Goal: Task Accomplishment & Management: Manage account settings

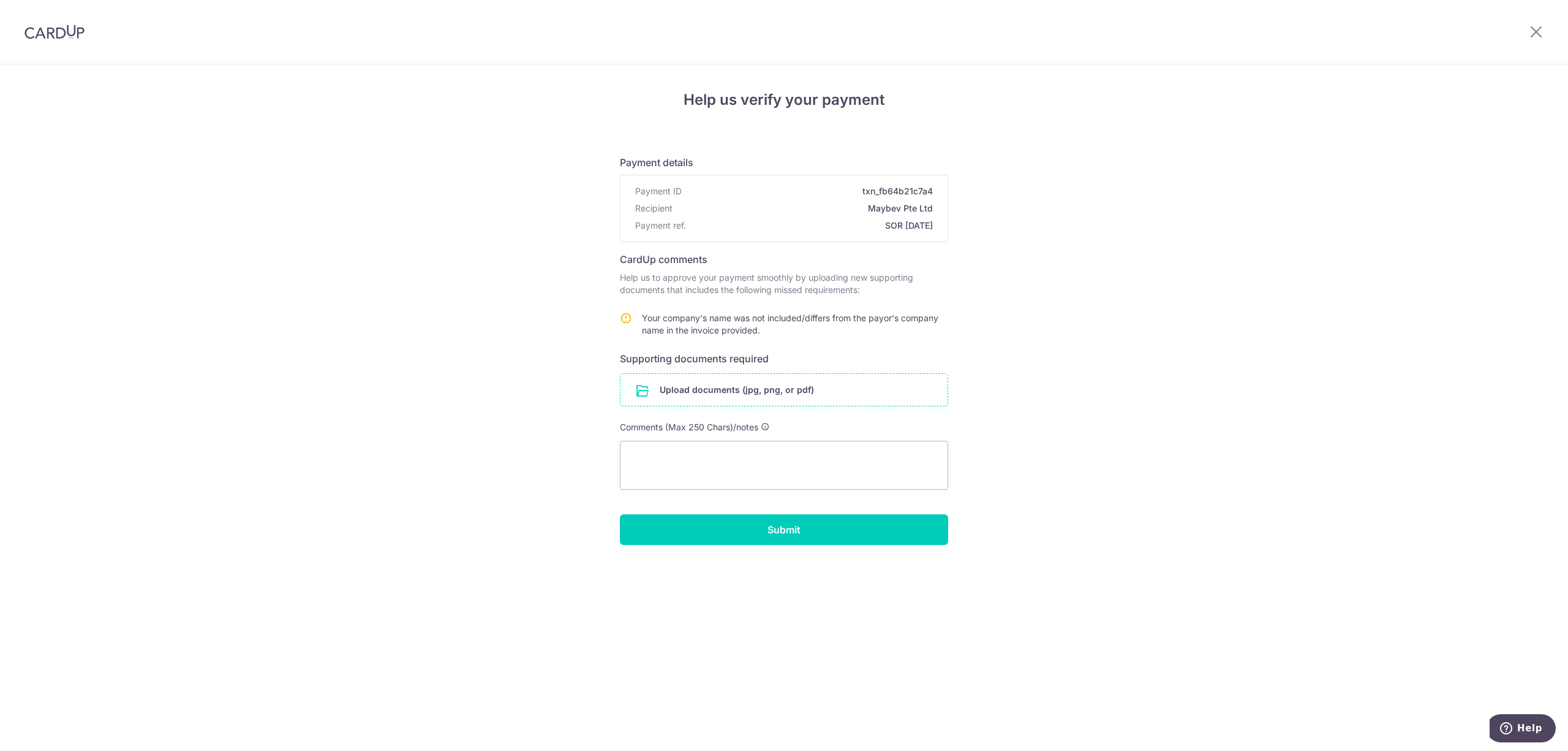
click at [872, 394] on input "file" at bounding box center [784, 390] width 327 height 32
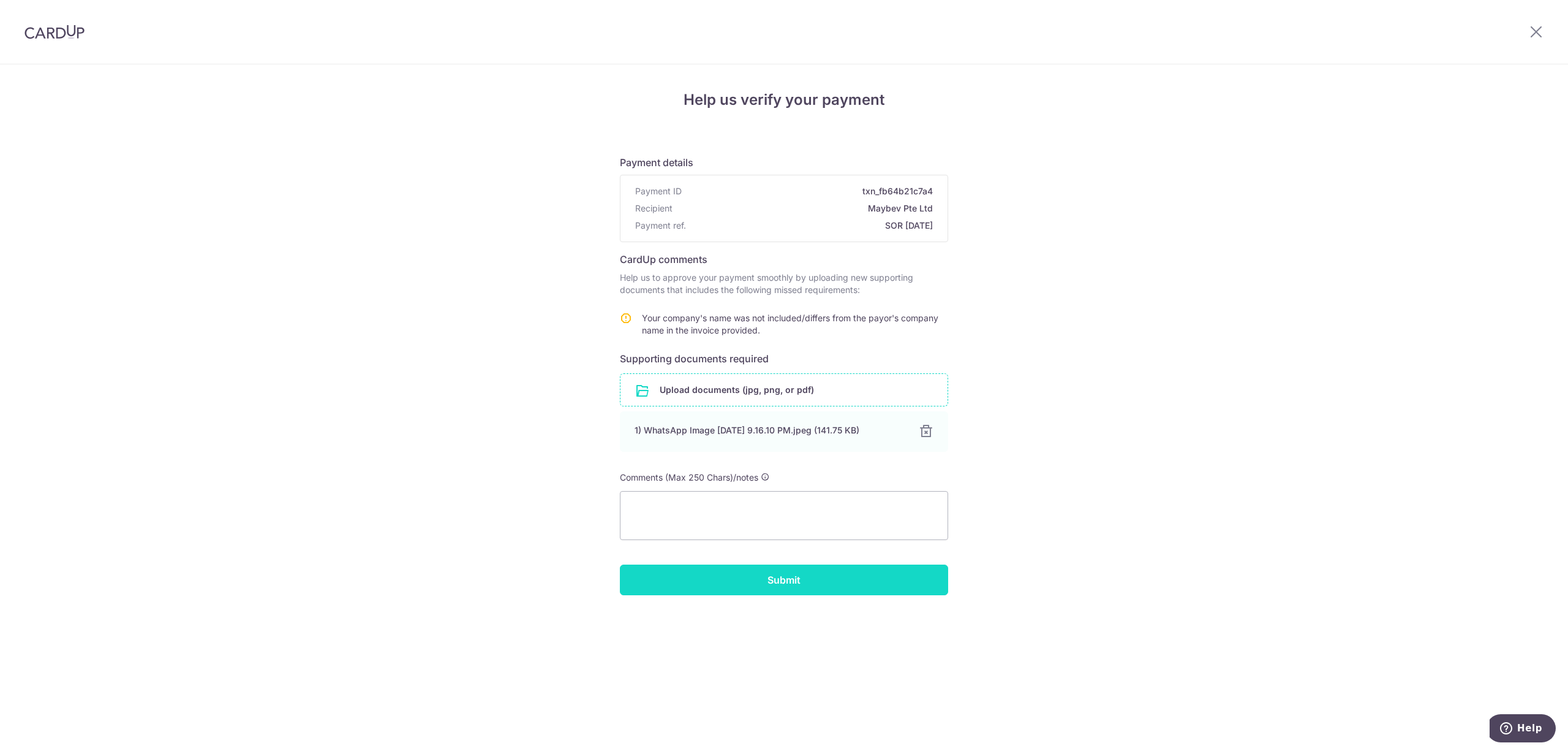
click at [883, 579] on input "Submit" at bounding box center [783, 580] width 328 height 31
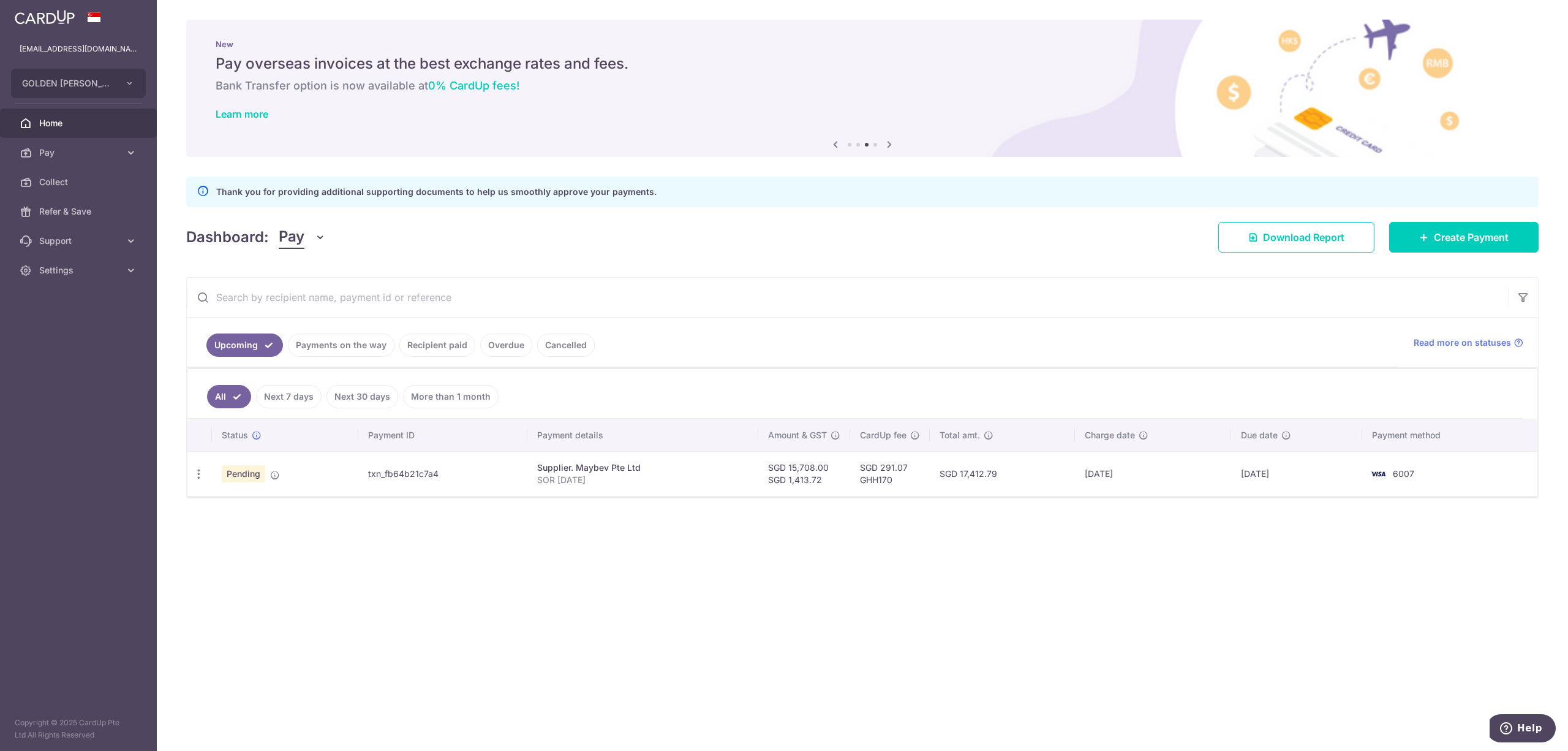
click at [135, 114] on link "Home" at bounding box center [79, 123] width 157 height 29
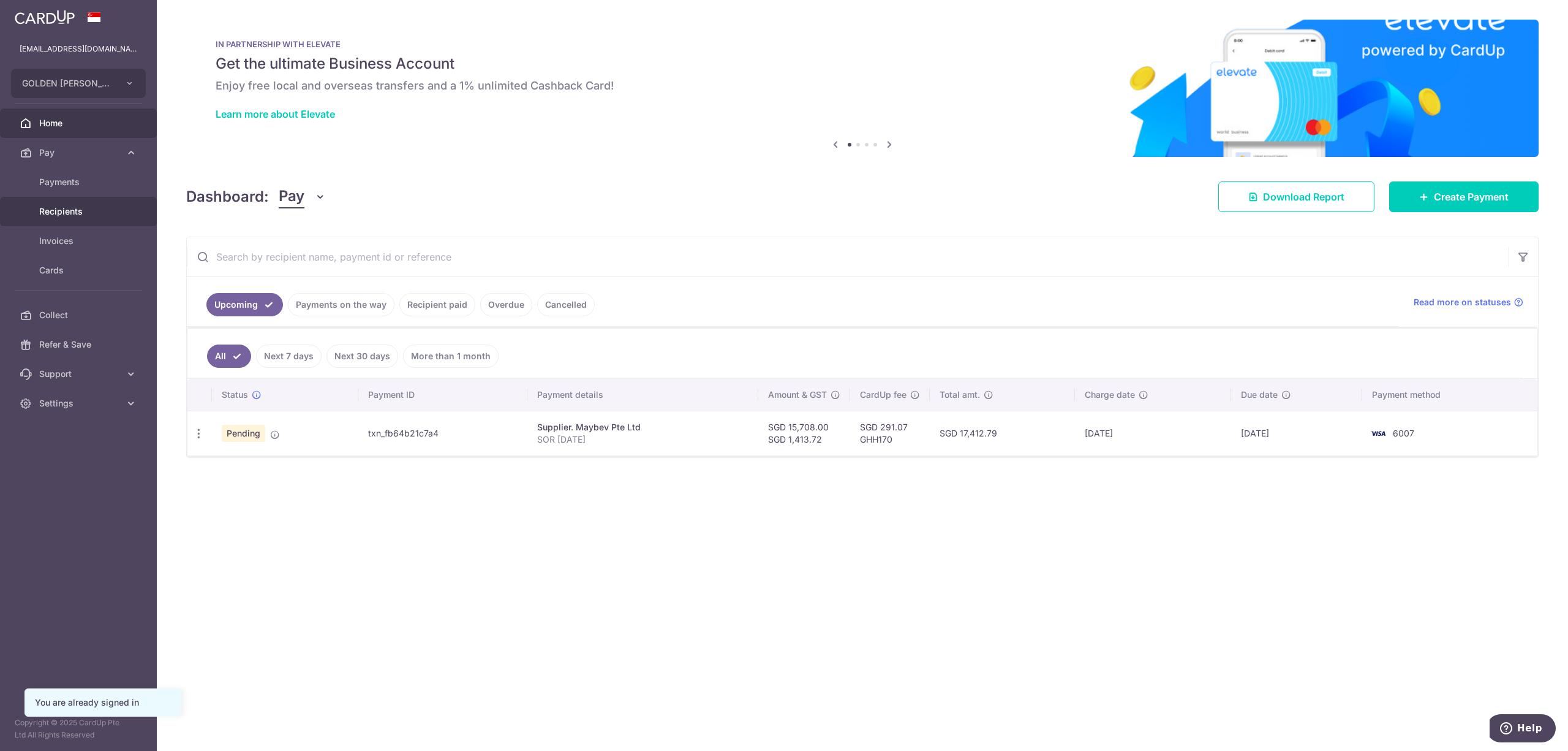
click at [114, 206] on span "Recipients" at bounding box center [79, 211] width 81 height 12
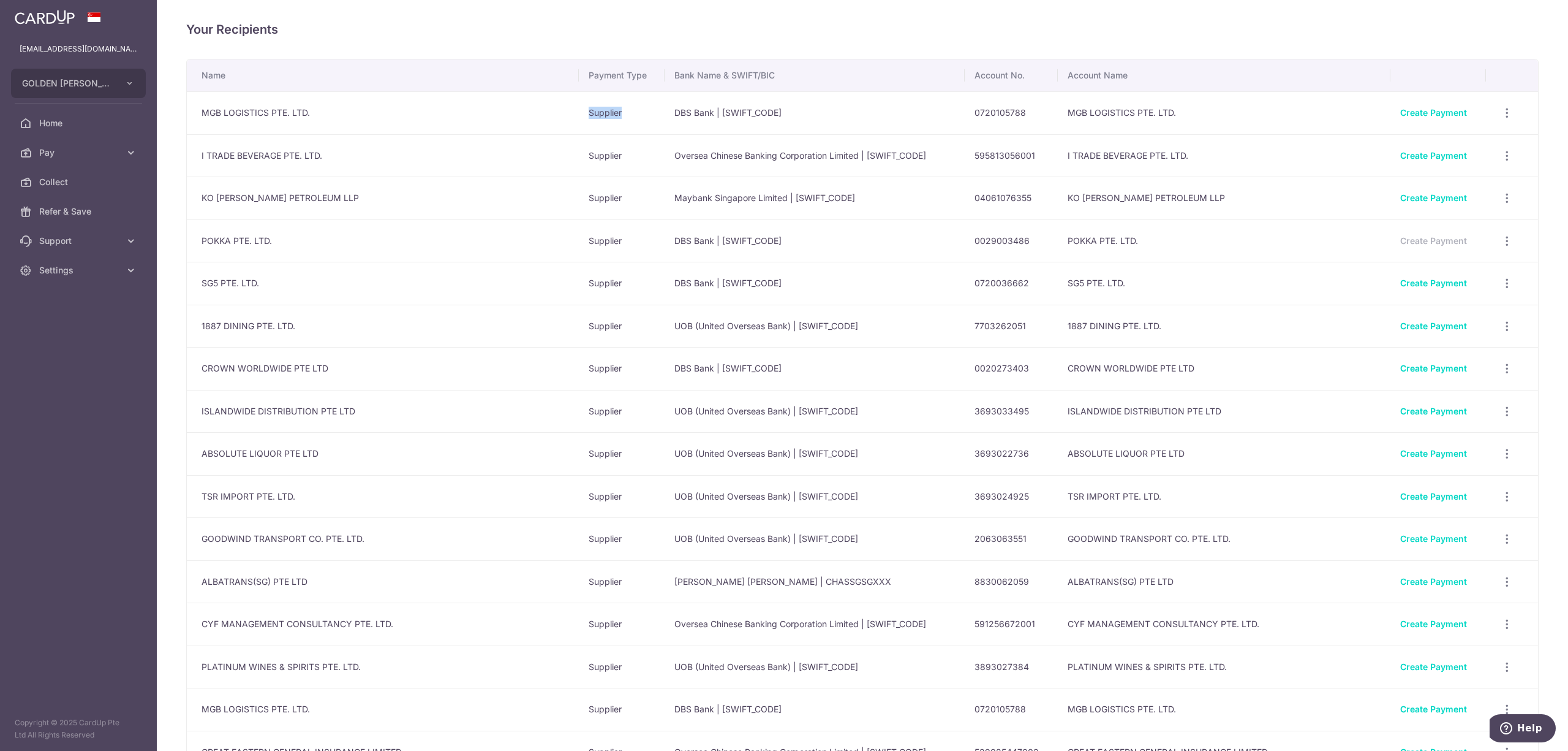
drag, startPoint x: 378, startPoint y: 131, endPoint x: 618, endPoint y: 109, distance: 241.0
click at [618, 109] on tr "MGB LOGISTICS PTE. LTD. Supplier DBS Bank | DBSSSGSGXXX 0720105788 MGB LOGISTIC…" at bounding box center [863, 112] width 1351 height 43
click at [665, 128] on td "DBS Bank | [SWIFT_CODE]" at bounding box center [815, 112] width 300 height 43
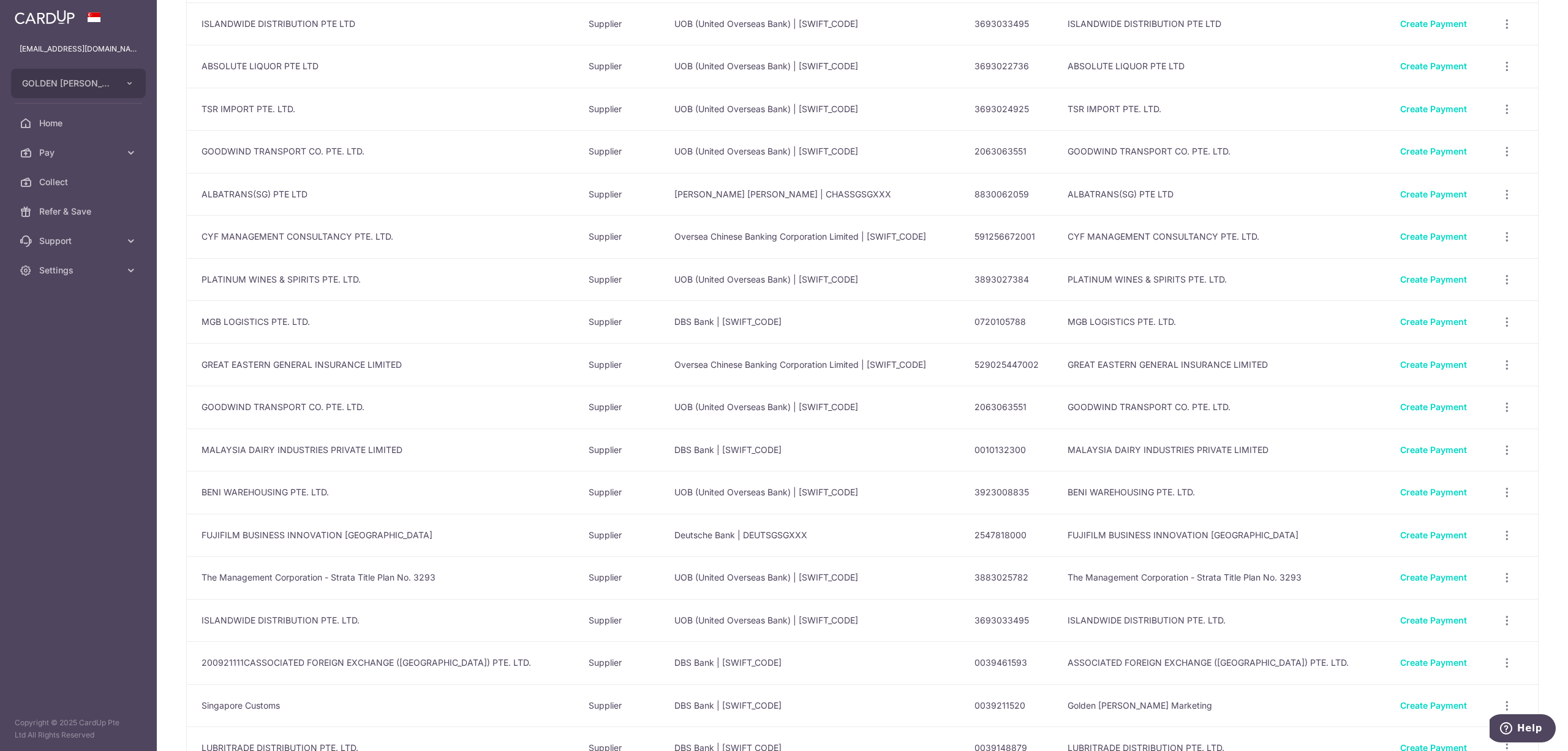
scroll to position [490, 0]
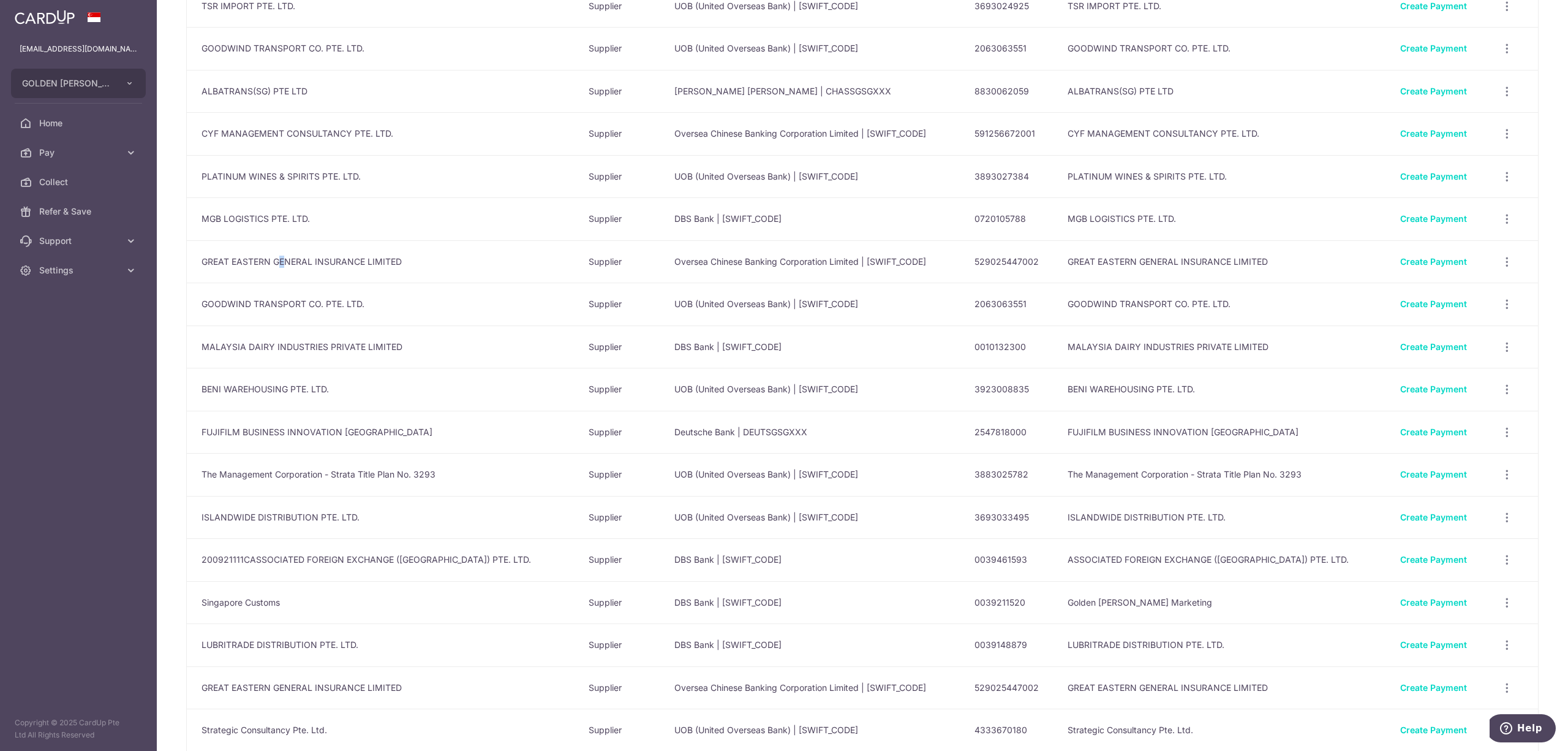
drag, startPoint x: 281, startPoint y: 260, endPoint x: 289, endPoint y: 261, distance: 8.1
click at [289, 260] on td "GREAT EASTERN GENERAL INSURANCE LIMITED" at bounding box center [383, 261] width 392 height 43
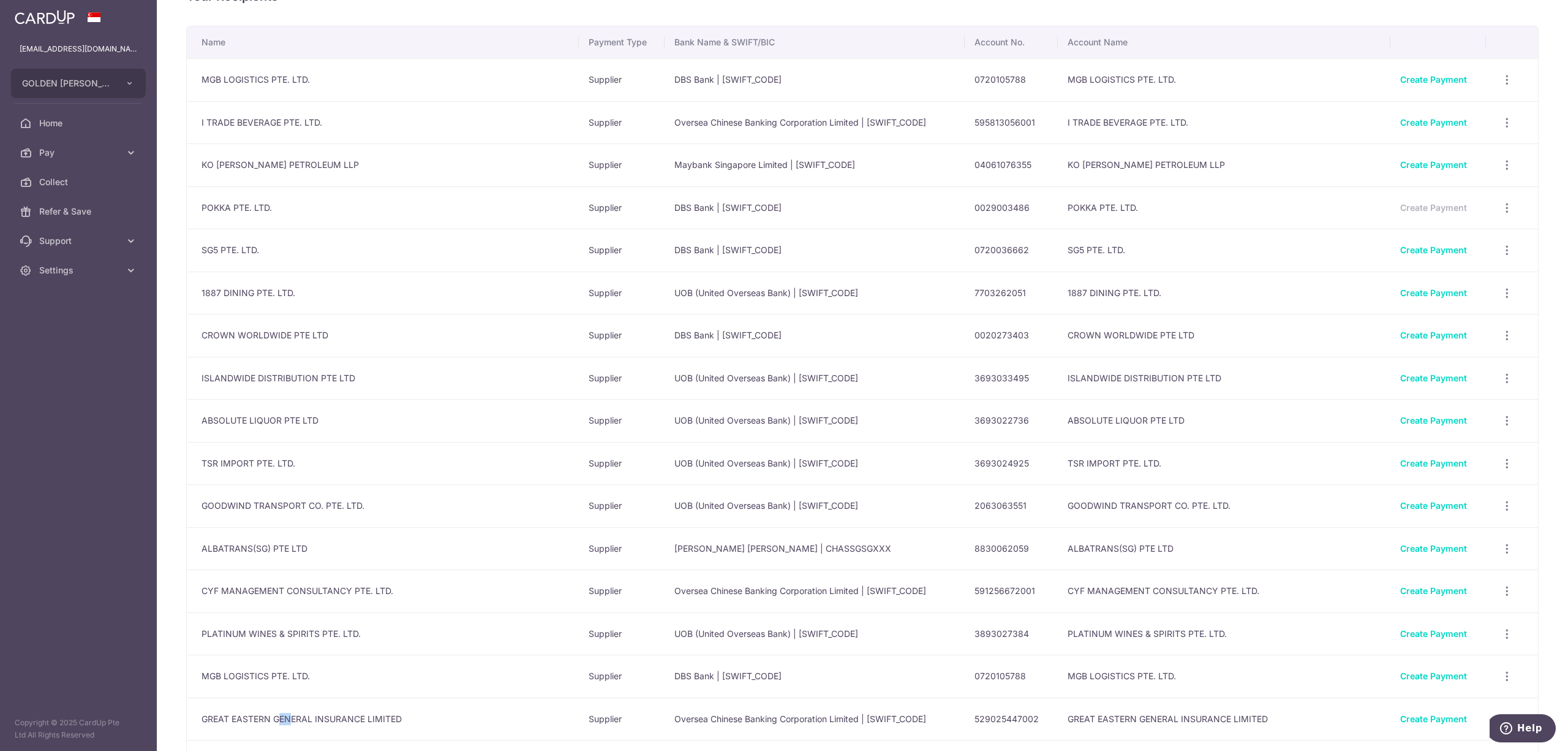
scroll to position [0, 0]
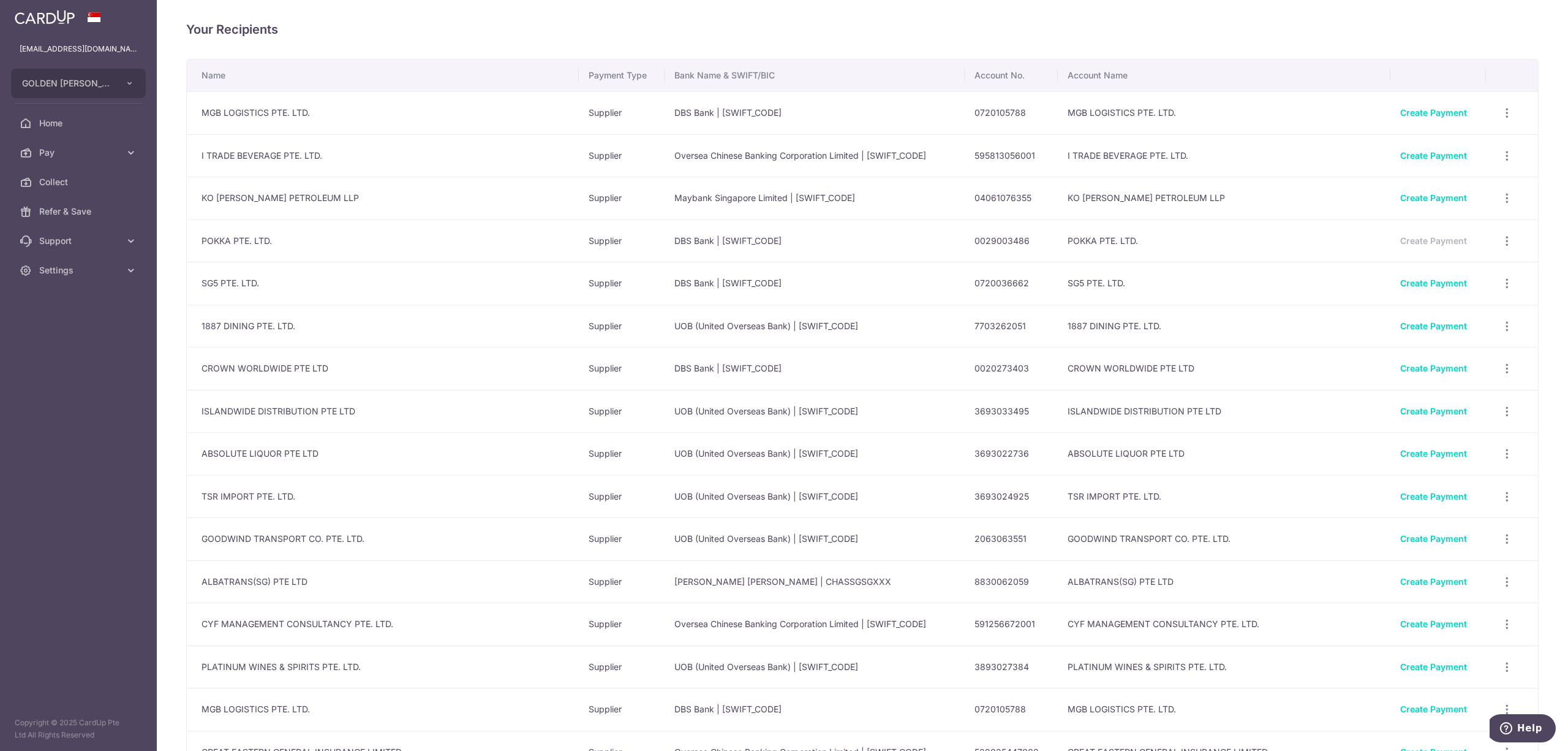
click at [843, 145] on td "Oversea Chinese Banking Corporation Limited | OCBCSGSGXXX" at bounding box center [815, 155] width 300 height 43
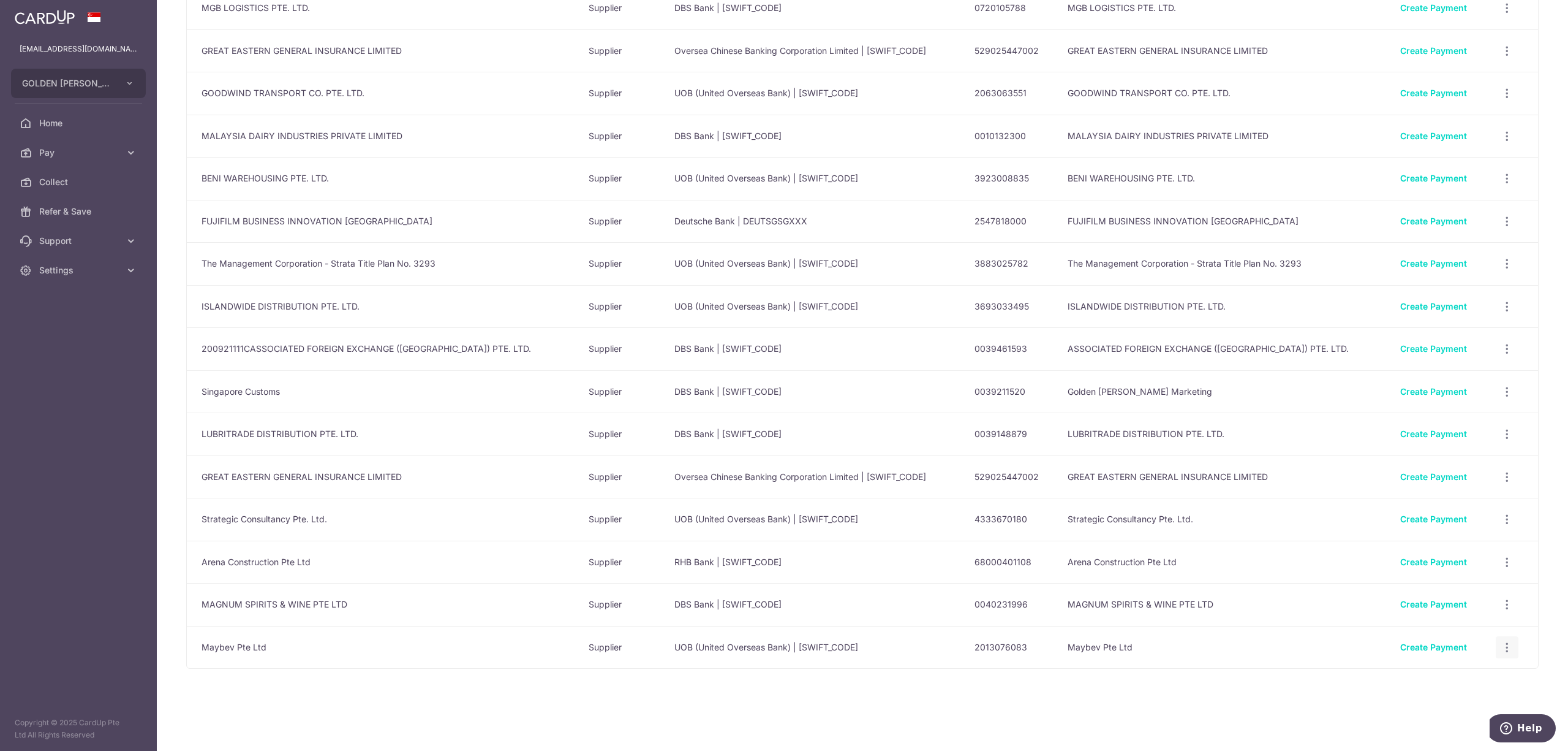
click at [1500, 648] on icon "button" at bounding box center [1507, 648] width 13 height 13
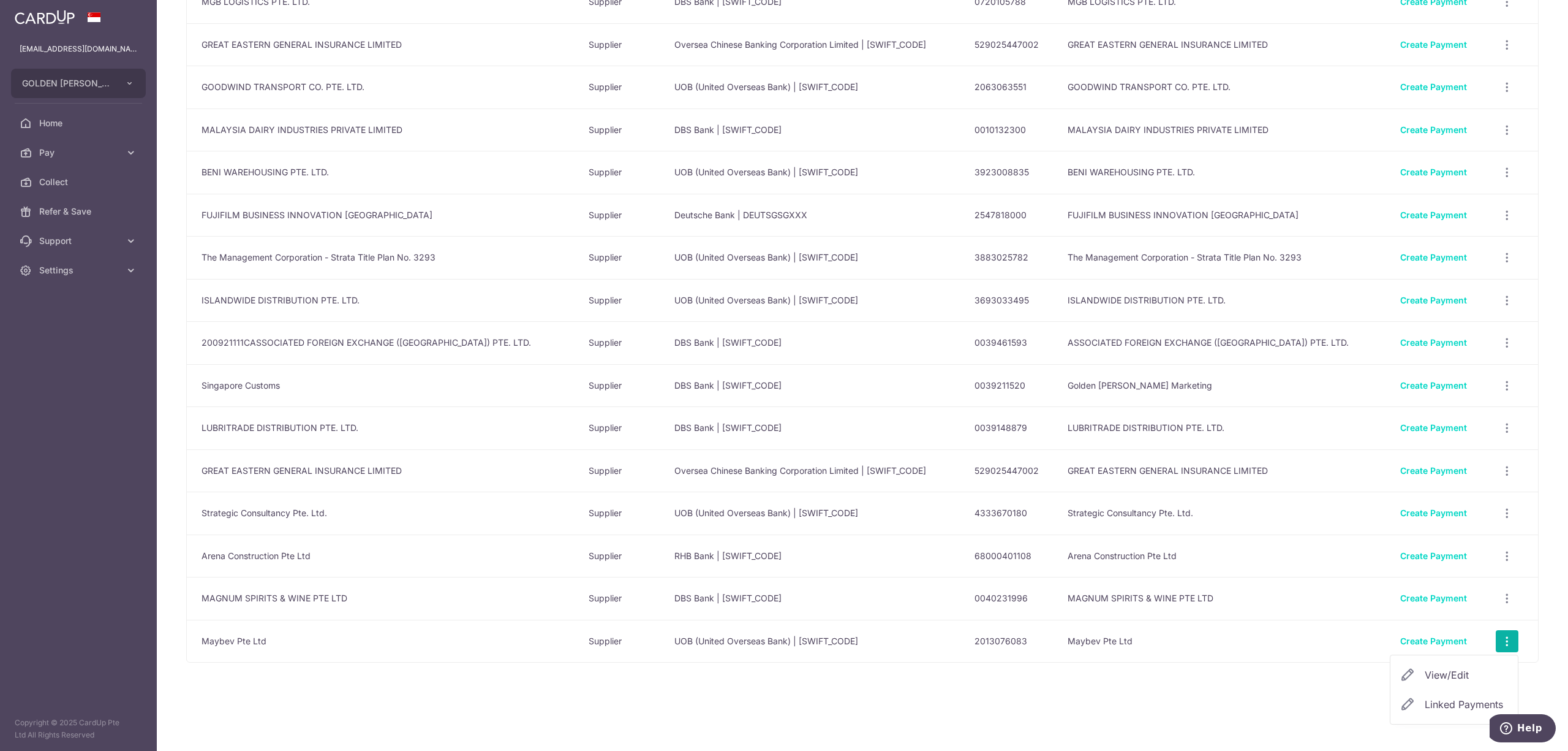
click at [1463, 682] on span "View/Edit" at bounding box center [1466, 675] width 84 height 15
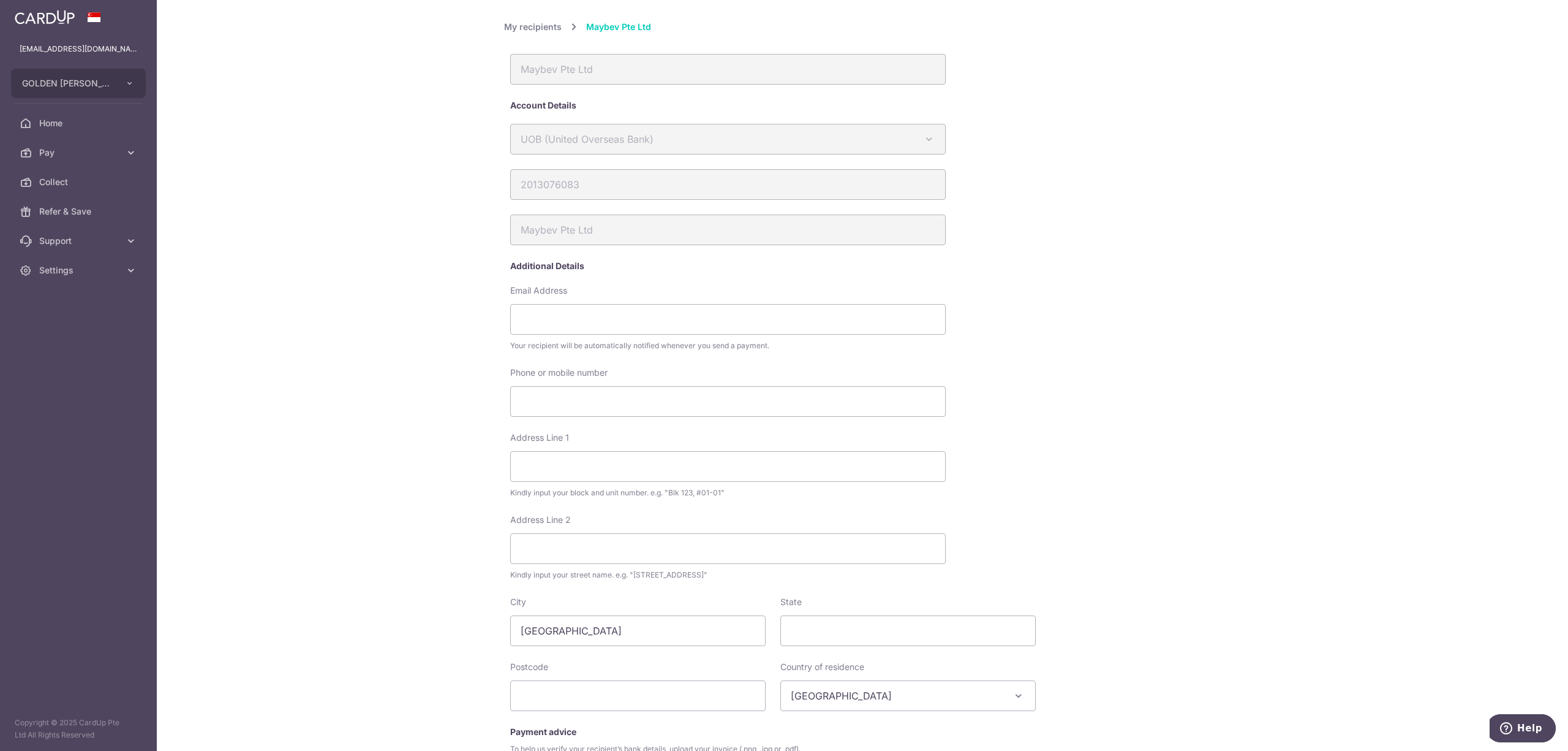
click at [762, 339] on div "Your recipient will be automatically notified whenever you send a payment." at bounding box center [727, 345] width 436 height 12
click at [765, 324] on input "Email Address" at bounding box center [727, 319] width 436 height 31
type input "ben.loh@maybev.com.sg"
click at [720, 390] on input "Phone or mobile number" at bounding box center [727, 401] width 436 height 31
click at [519, 396] on input "87169349" at bounding box center [727, 401] width 436 height 31
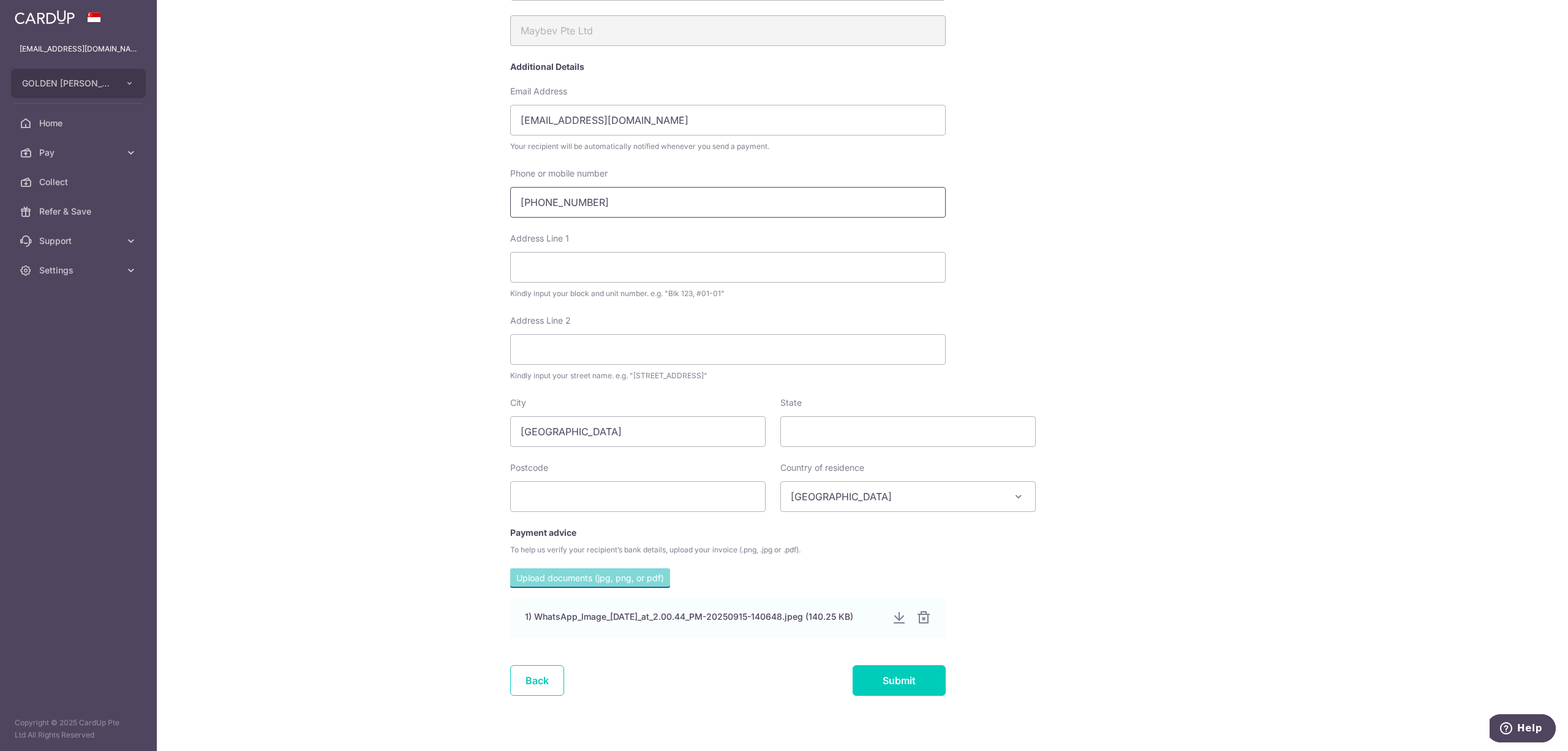
scroll to position [217, 0]
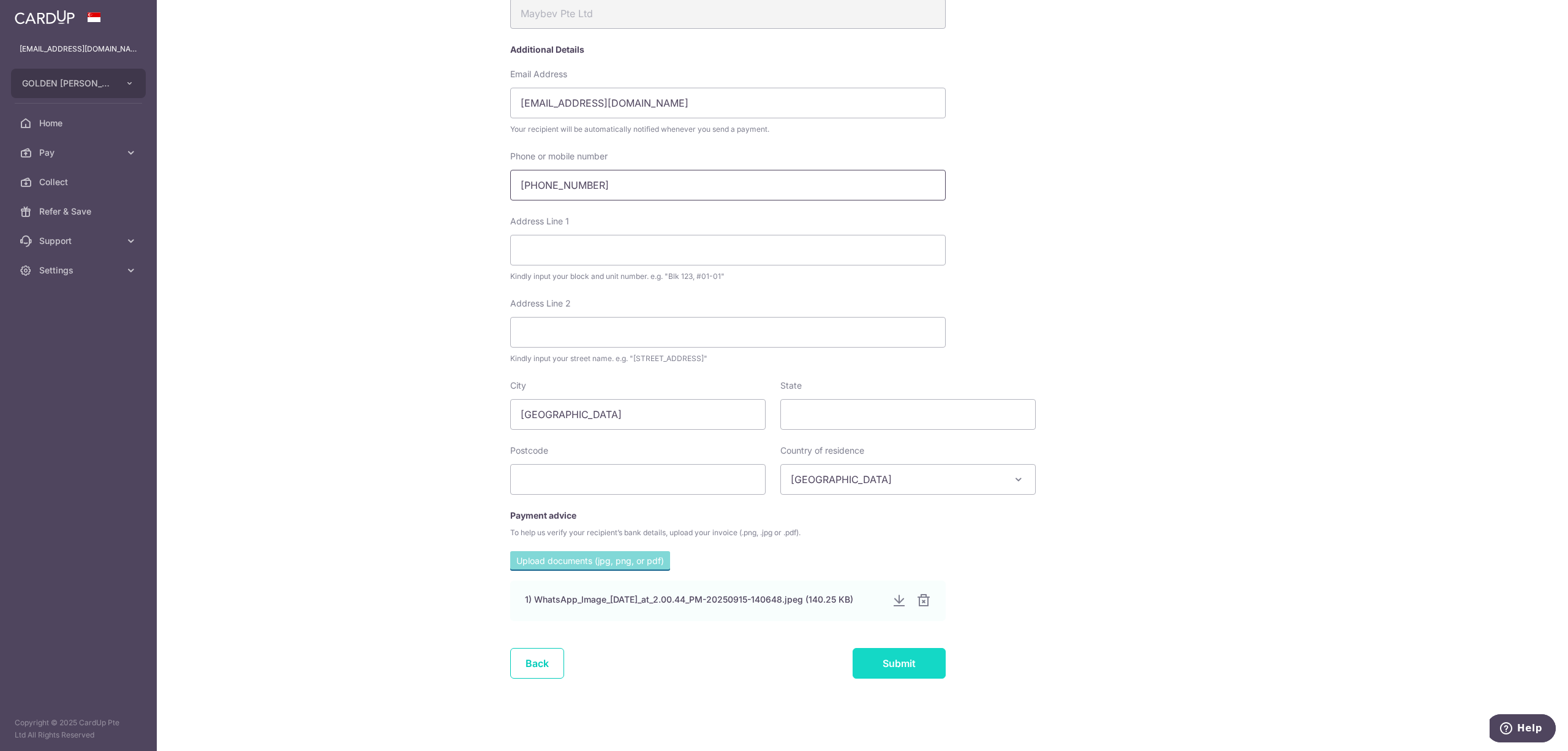
type input "+6587169349"
click at [872, 661] on input "Submit" at bounding box center [899, 663] width 93 height 31
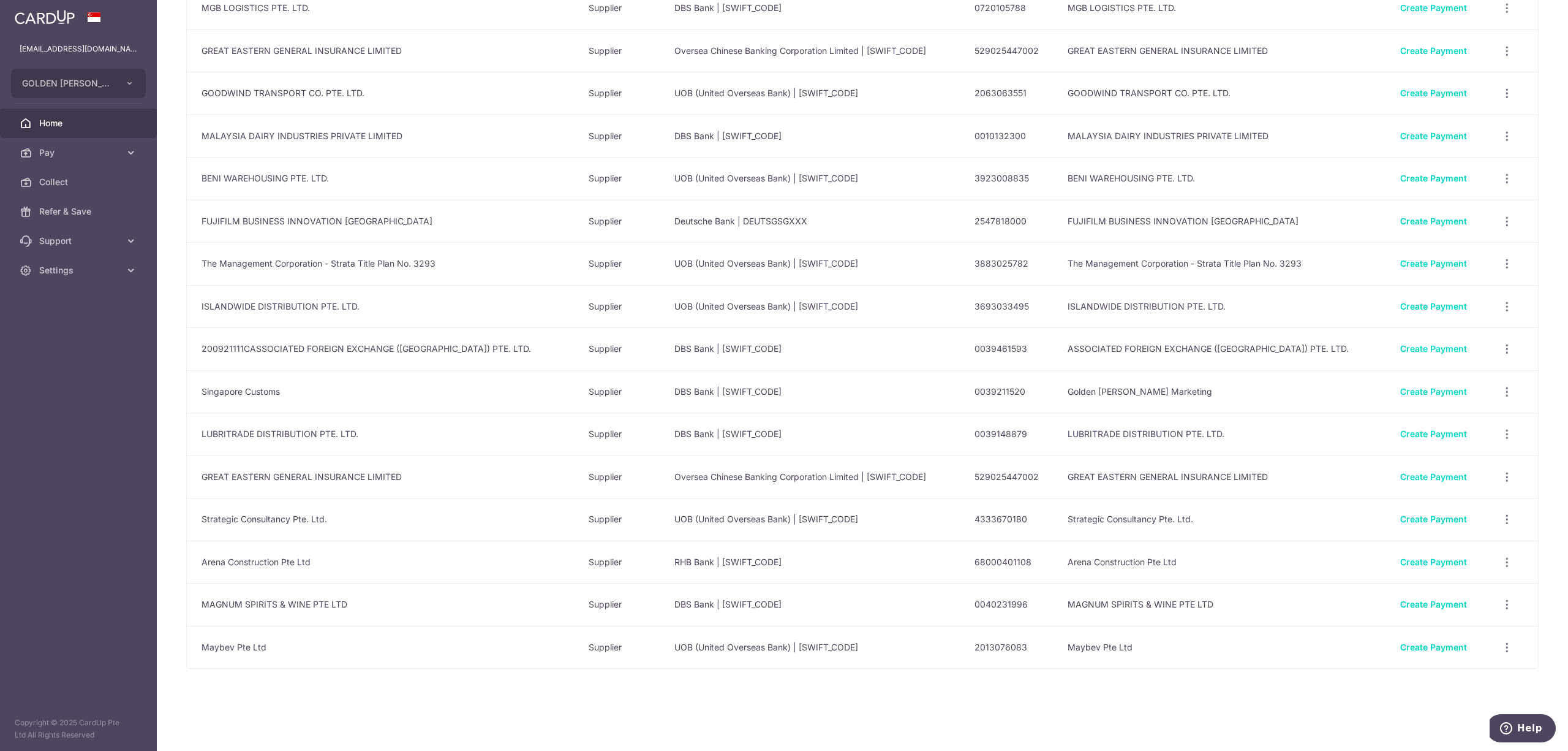
click at [29, 122] on icon at bounding box center [25, 123] width 12 height 12
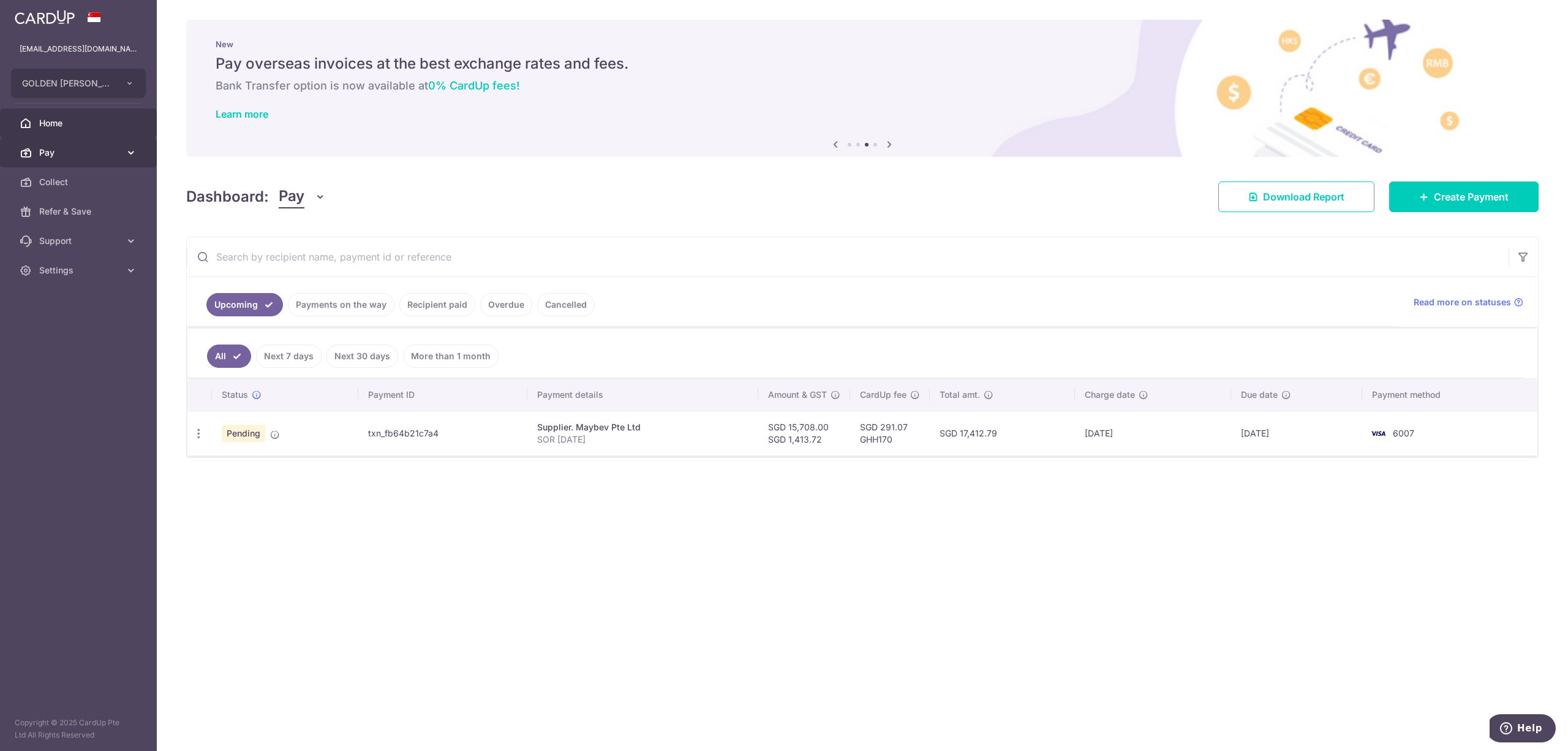
click at [130, 147] on icon at bounding box center [131, 152] width 12 height 12
click at [113, 206] on span "Recipients" at bounding box center [79, 211] width 81 height 12
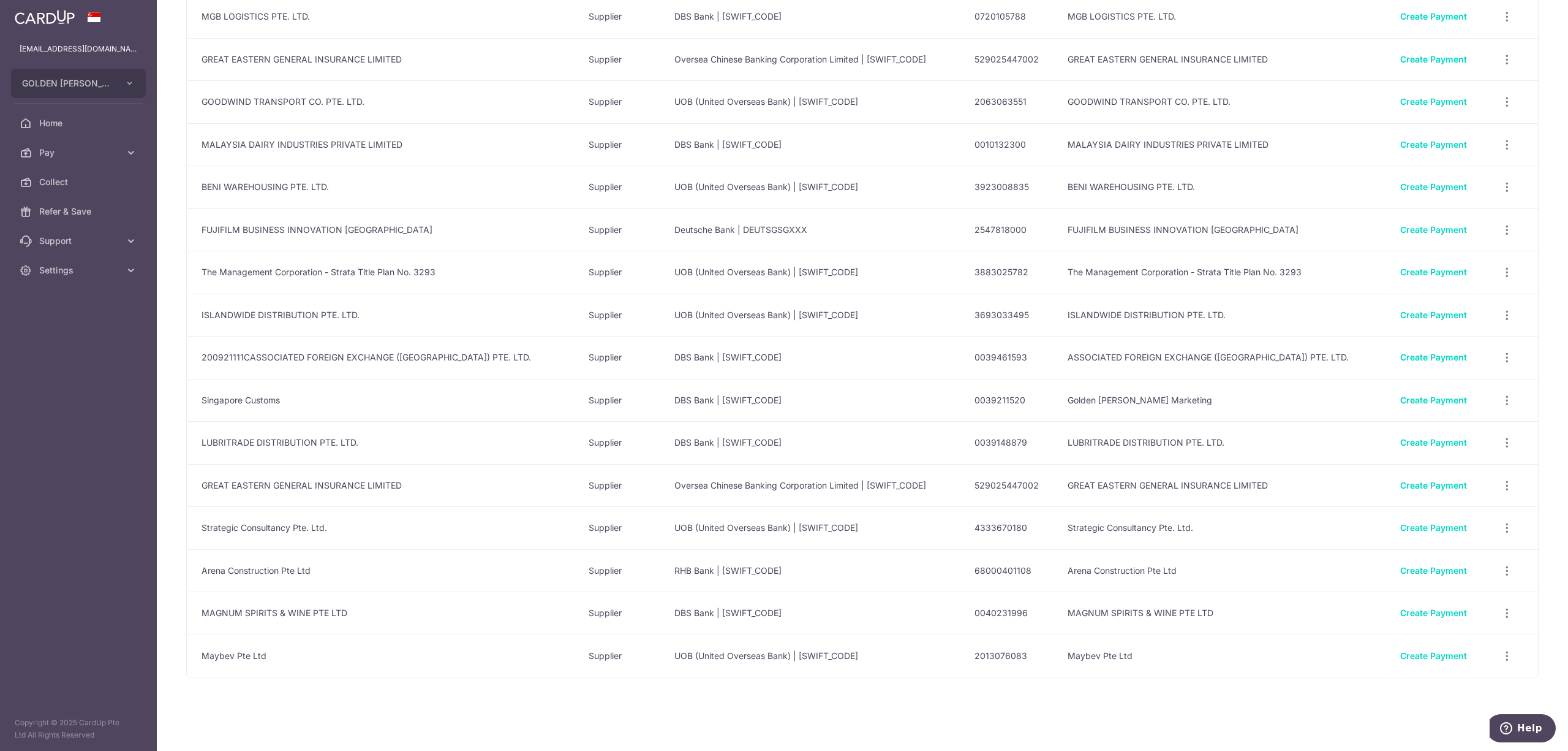
scroll to position [707, 0]
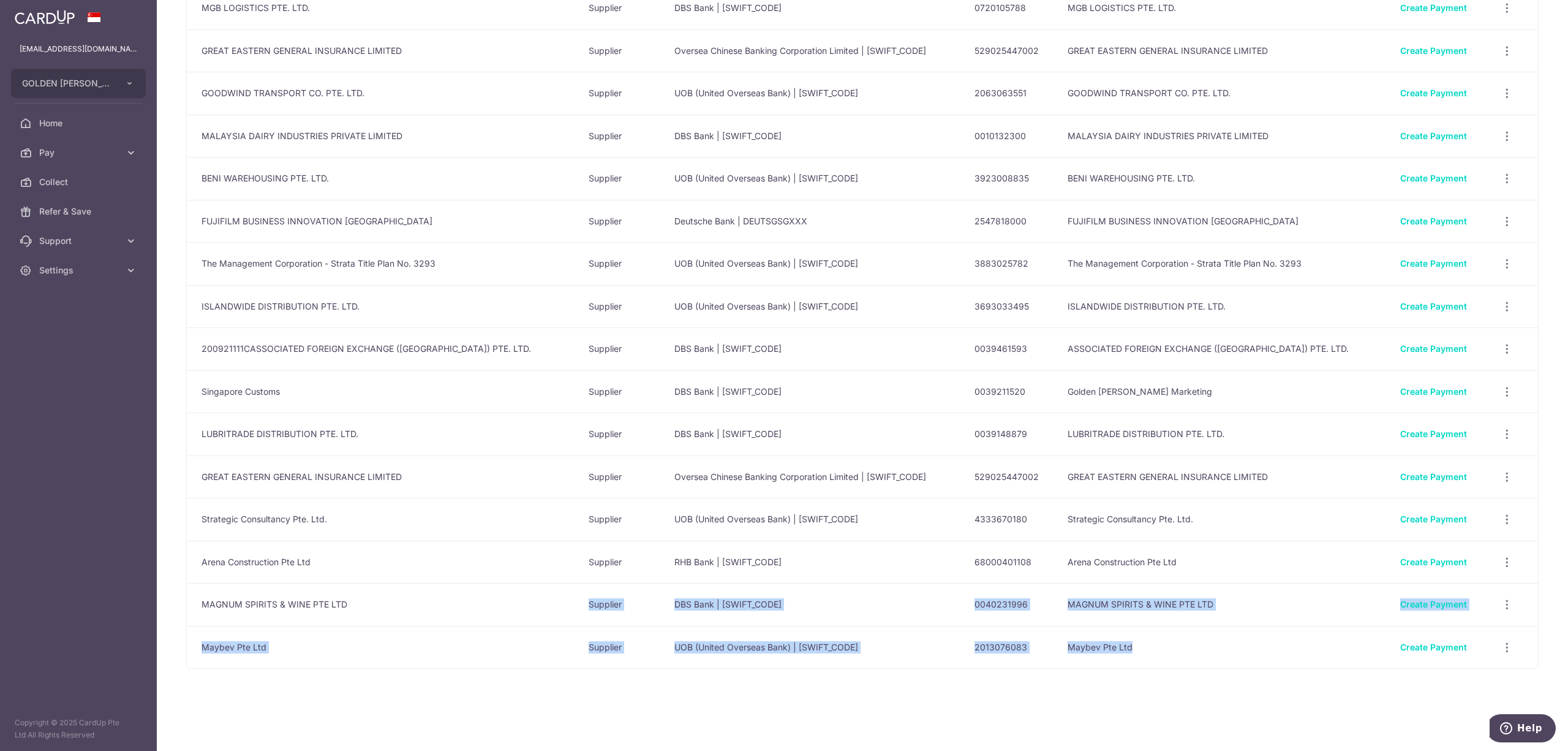
drag, startPoint x: 562, startPoint y: 620, endPoint x: 1271, endPoint y: 615, distance: 709.0
click at [1265, 624] on tbody "MGB LOGISTICS PTE. LTD. Supplier DBS Bank | DBSSSGSGXXX 0720105788 MGB LOGISTIC…" at bounding box center [863, 29] width 1351 height 1278
click at [1273, 614] on td "MAGNUM SPIRITS & WINE PTE LTD" at bounding box center [1223, 604] width 332 height 43
click at [1284, 597] on td "MAGNUM SPIRITS & WINE PTE LTD" at bounding box center [1223, 604] width 332 height 43
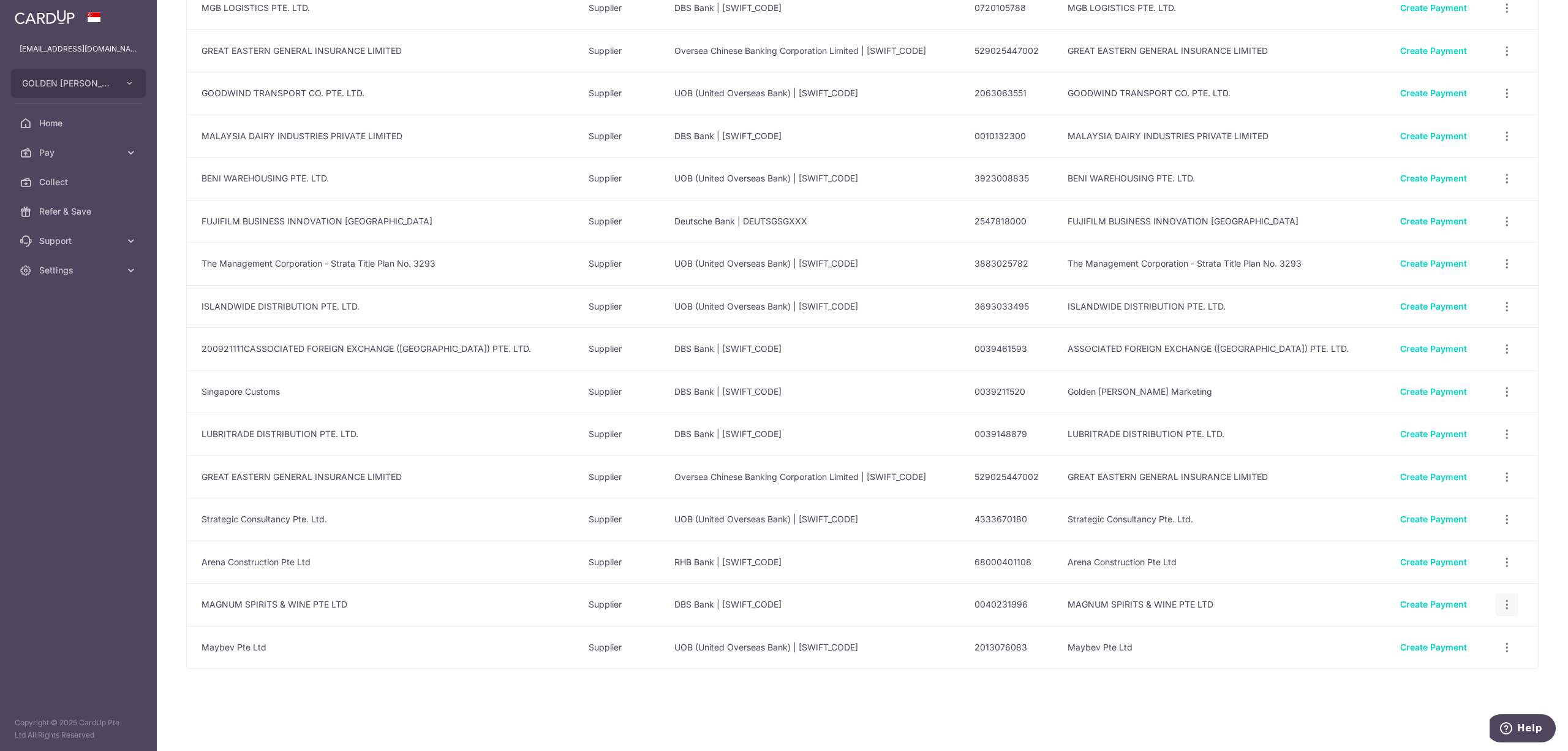
click at [1495, 595] on div "View/Edit Linked Payments" at bounding box center [1506, 604] width 23 height 23
click at [1500, 598] on icon "button" at bounding box center [1507, 605] width 13 height 13
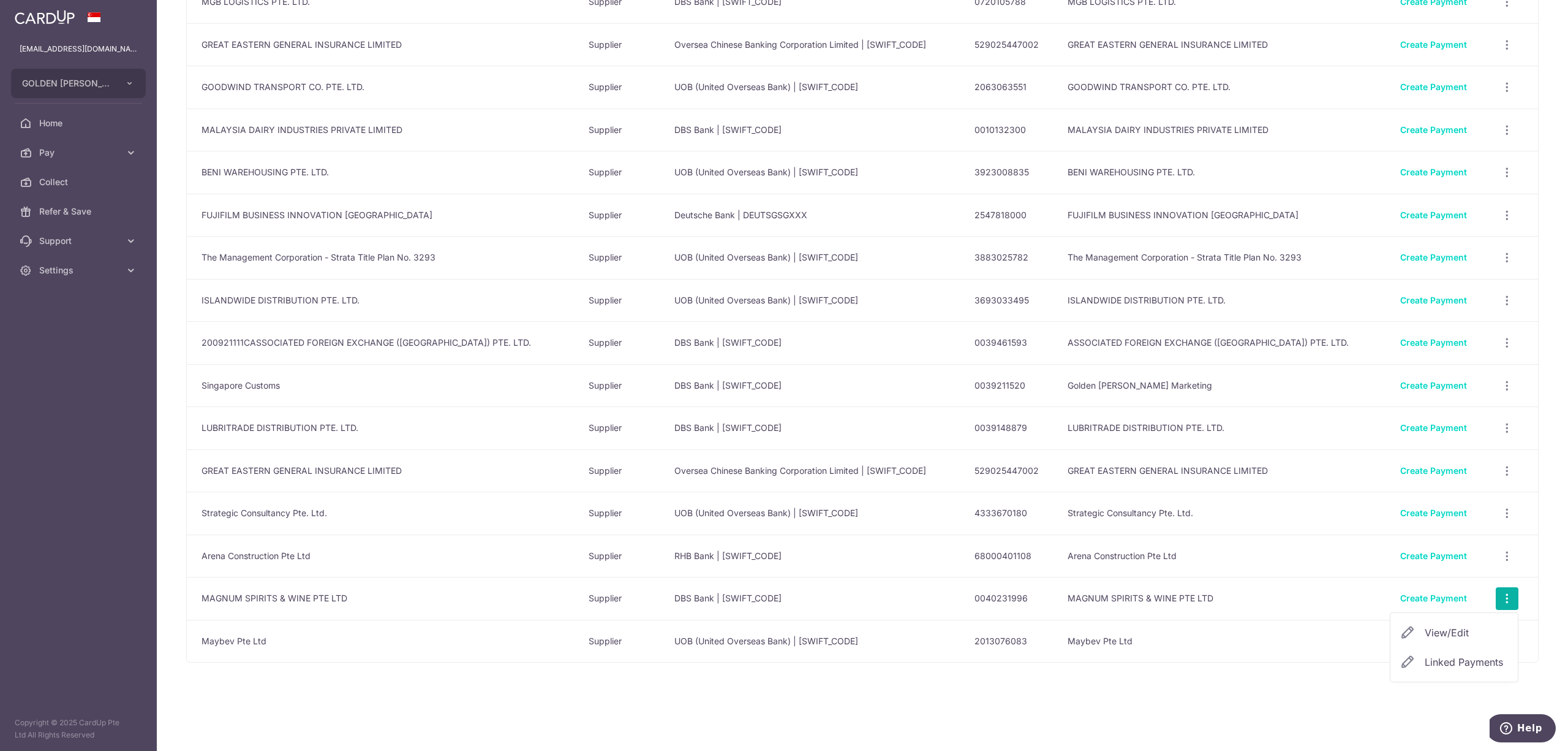
drag, startPoint x: 1485, startPoint y: 645, endPoint x: 1481, endPoint y: 640, distance: 6.4
click at [1484, 640] on span "View/Edit" at bounding box center [1466, 632] width 84 height 15
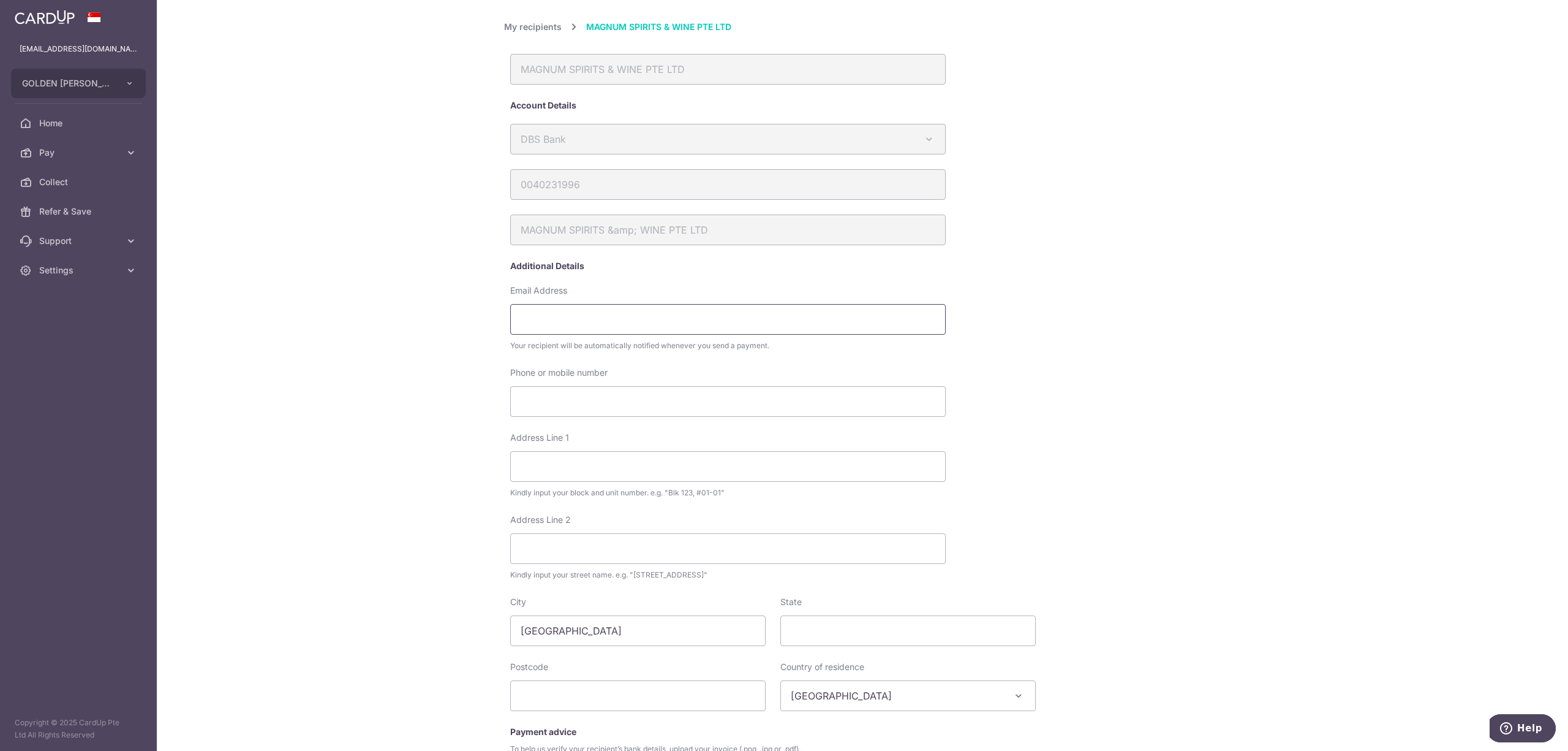
click at [687, 324] on input "Email Address" at bounding box center [727, 319] width 436 height 31
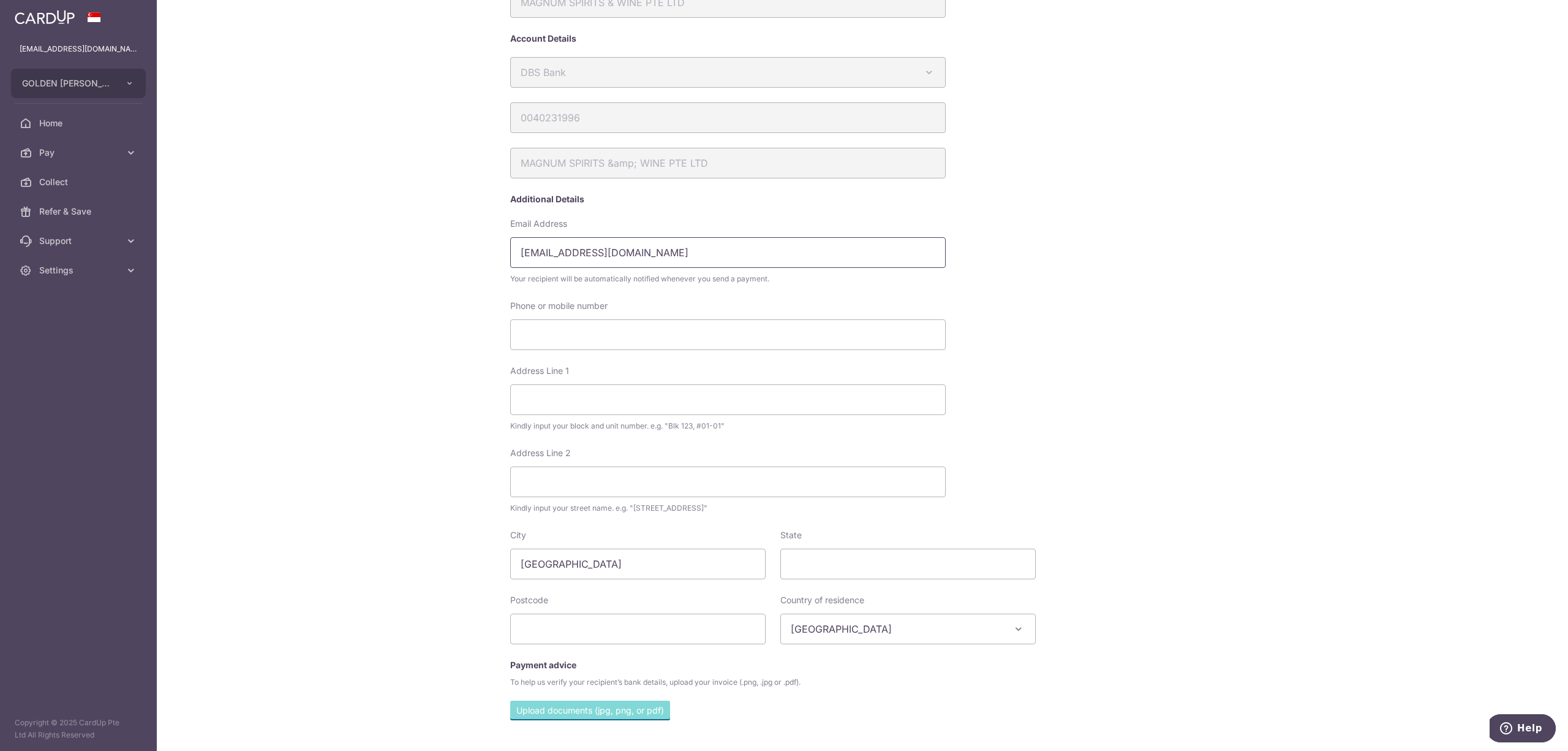
scroll to position [172, 0]
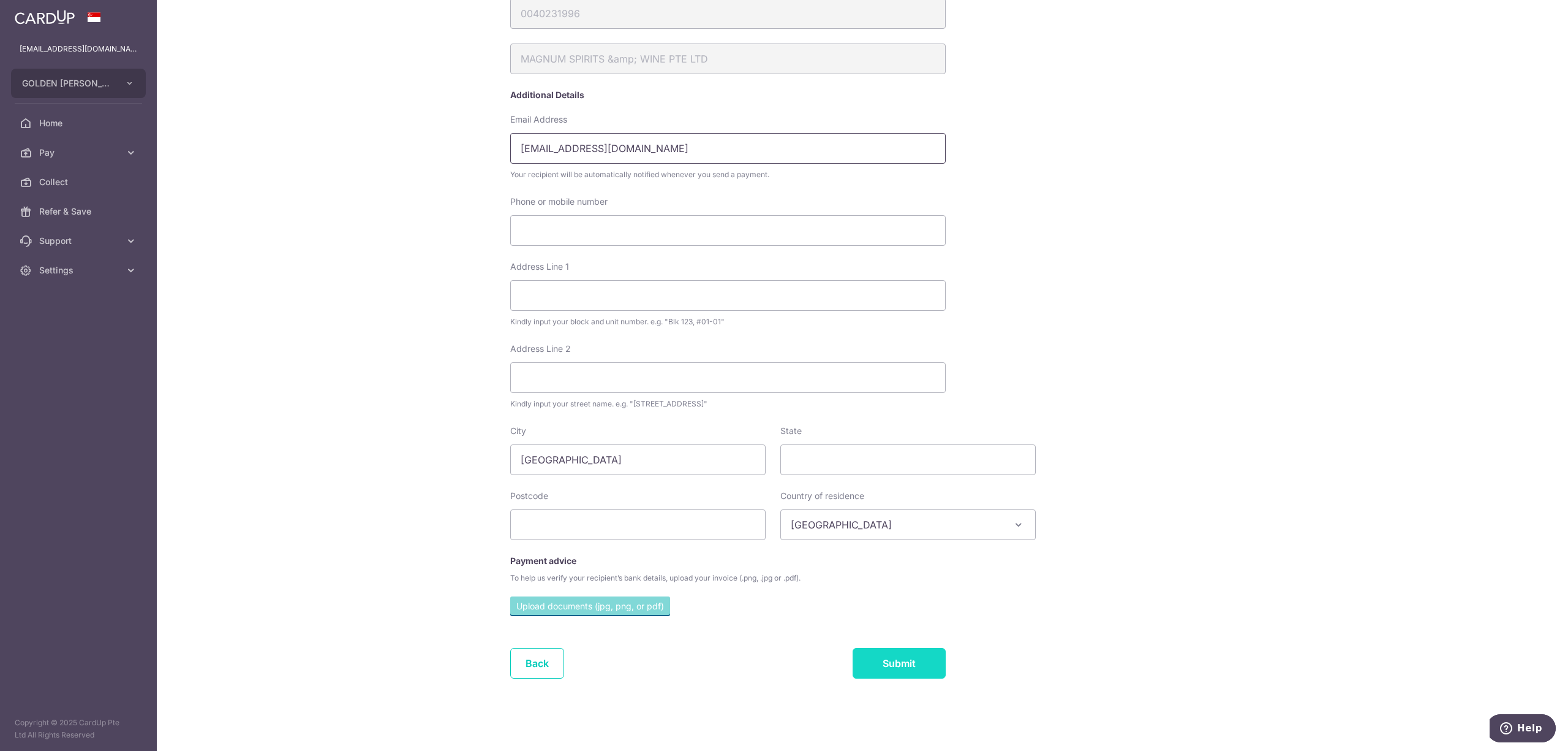
type input "receivable@magnum.com.sg"
click at [912, 677] on input "Submit" at bounding box center [899, 663] width 93 height 31
